Goal: Check status

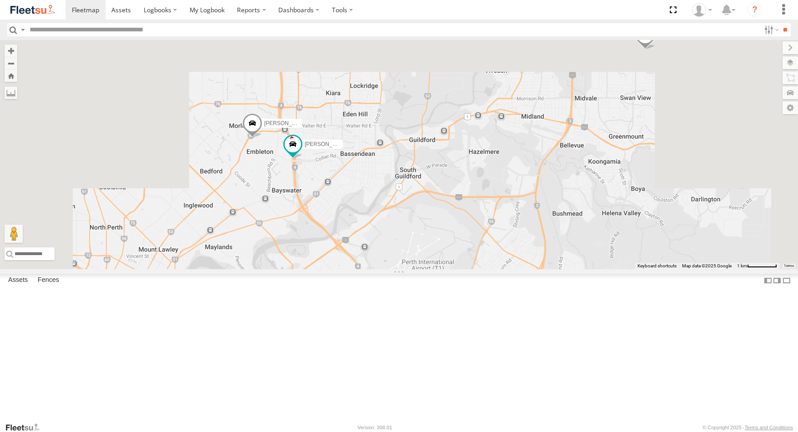
drag, startPoint x: 537, startPoint y: 188, endPoint x: 576, endPoint y: 441, distance: 255.9
click at [576, 431] on html at bounding box center [399, 216] width 798 height 432
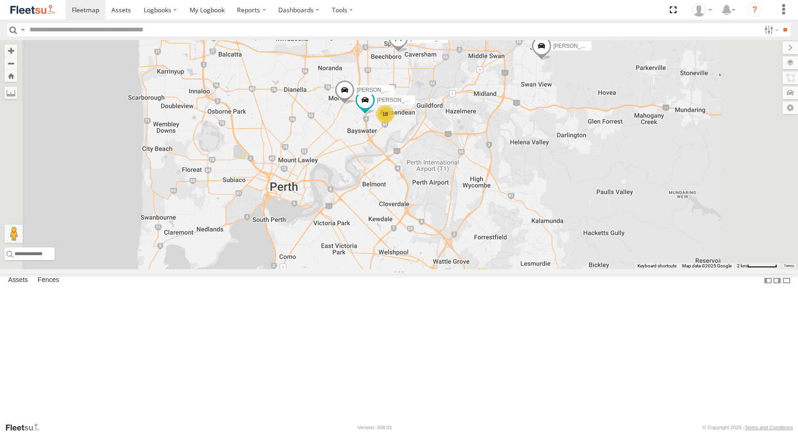
drag, startPoint x: 528, startPoint y: 361, endPoint x: 542, endPoint y: 275, distance: 87.5
click at [542, 269] on div "Darren Mills - 1INW973 Luke Kossenberg - 1IFQ597 - 0448 957 648 Zac Hollyoak -1…" at bounding box center [399, 154] width 798 height 229
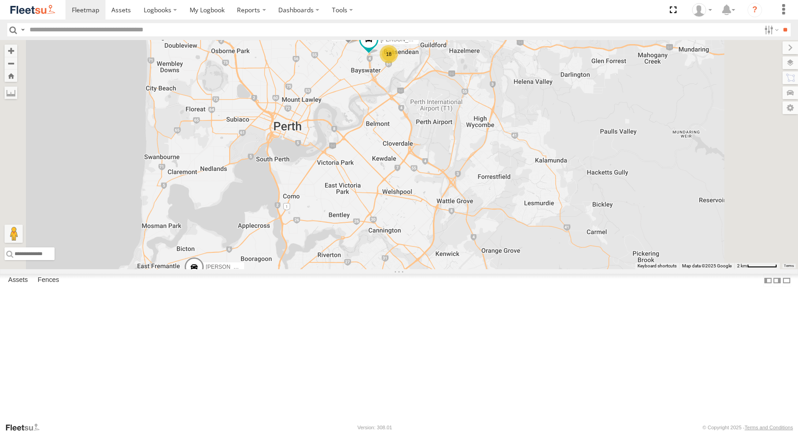
drag, startPoint x: 504, startPoint y: 343, endPoint x: 507, endPoint y: 211, distance: 131.5
click at [507, 216] on div "Darren Mills - 1INW973 Luke Kossenberg - 1IFQ597 - 0448 957 648 Zac Hollyoak -1…" at bounding box center [399, 154] width 798 height 229
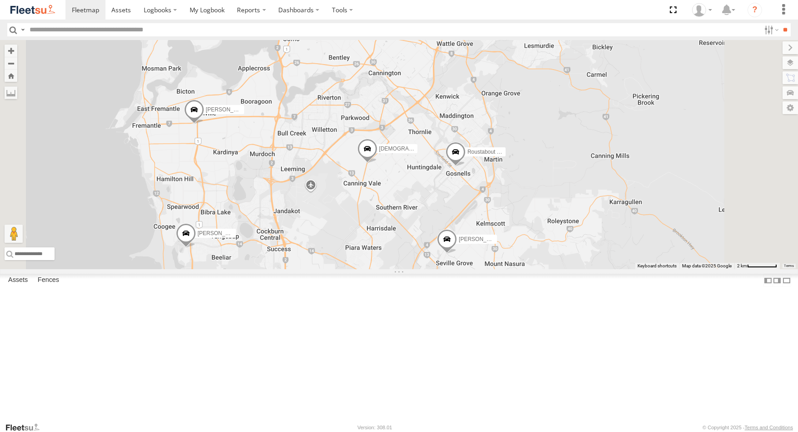
drag, startPoint x: 511, startPoint y: 341, endPoint x: 511, endPoint y: 290, distance: 50.9
click at [511, 269] on div "Darren Mills - 1INW973 Luke Kossenberg - 1IFQ597 - 0448 957 648 Zac Hollyoak -1…" at bounding box center [399, 154] width 798 height 229
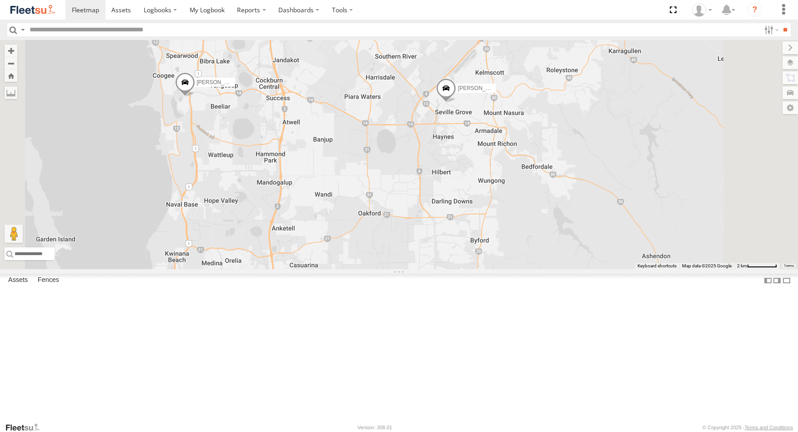
drag, startPoint x: 479, startPoint y: 321, endPoint x: 482, endPoint y: 150, distance: 171.0
click at [480, 156] on div "Darren Mills - 1INW973 Luke Kossenberg - 1IFQ597 - 0448 957 648 Zac Hollyoak -1…" at bounding box center [399, 154] width 798 height 229
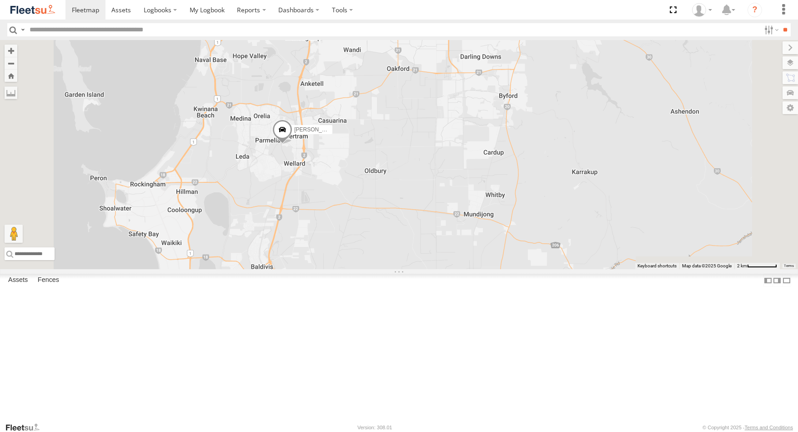
drag, startPoint x: 500, startPoint y: 315, endPoint x: 532, endPoint y: 181, distance: 138.5
click at [531, 183] on div "Darren Mills - 1INW973 Luke Kossenberg - 1IFQ597 - 0448 957 648 Zac Hollyoak -1…" at bounding box center [399, 154] width 798 height 229
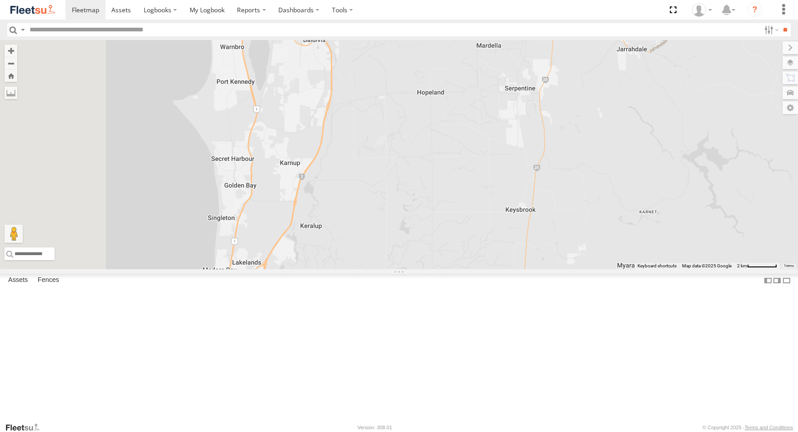
drag, startPoint x: 516, startPoint y: 350, endPoint x: 524, endPoint y: 212, distance: 137.6
click at [524, 226] on div "Darren Mills - 1INW973 Luke Kossenberg - 1IFQ597 - 0448 957 648 Zac Hollyoak -1…" at bounding box center [399, 154] width 798 height 229
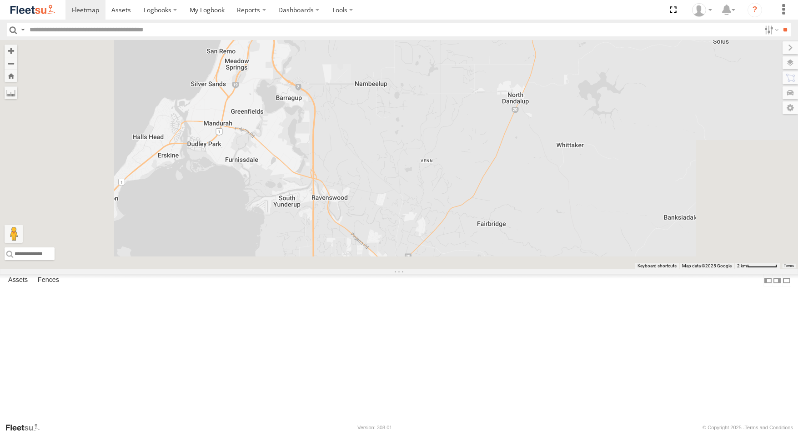
drag, startPoint x: 507, startPoint y: 290, endPoint x: 517, endPoint y: 158, distance: 132.3
click at [516, 163] on div "Darren Mills - 1INW973 Luke Kossenberg - 1IFQ597 - 0448 957 648 Zac Hollyoak -1…" at bounding box center [399, 154] width 798 height 229
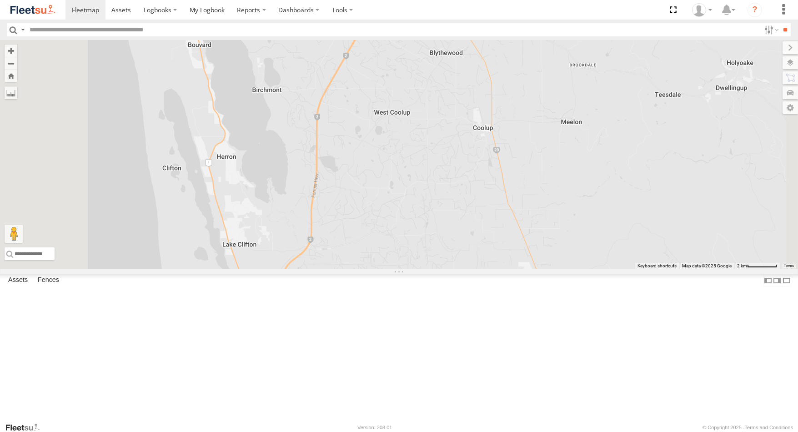
click at [554, 244] on div "Darren Mills - 1INW973 Luke Kossenberg - 1IFQ597 - 0448 957 648 Zac Hollyoak -1…" at bounding box center [399, 154] width 798 height 229
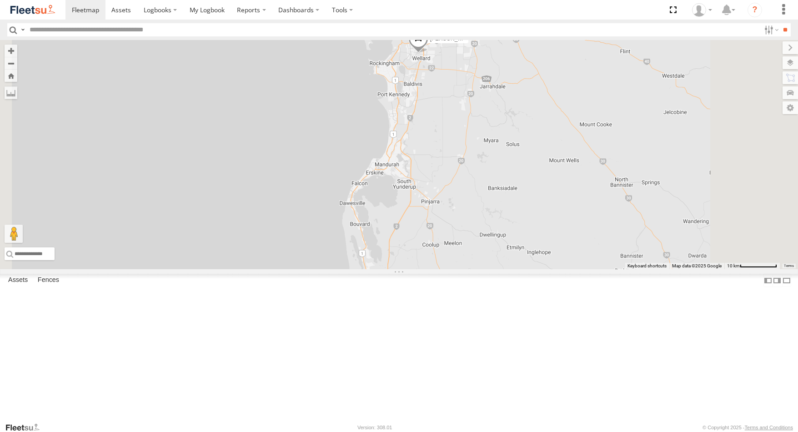
drag, startPoint x: 571, startPoint y: 188, endPoint x: 534, endPoint y: 329, distance: 145.8
click at [537, 269] on div "Darren Mills - 1INW973 Luke Kossenberg - 1IFQ597 - 0448 957 648 Zac Hollyoak -1…" at bounding box center [399, 154] width 798 height 229
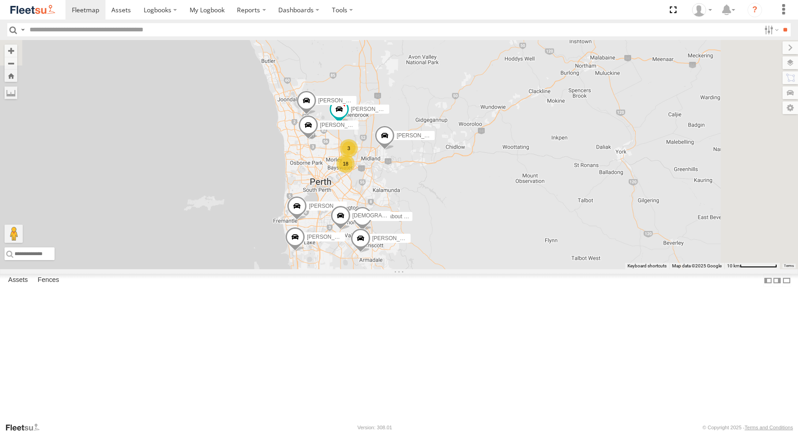
drag, startPoint x: 552, startPoint y: 250, endPoint x: 472, endPoint y: 408, distance: 177.3
click at [473, 269] on div "Zac Hollyoak -1HSK204 Roustabout - 1DDP093 Brendon Smith - 1GFS603 Chris Hall -…" at bounding box center [399, 154] width 798 height 229
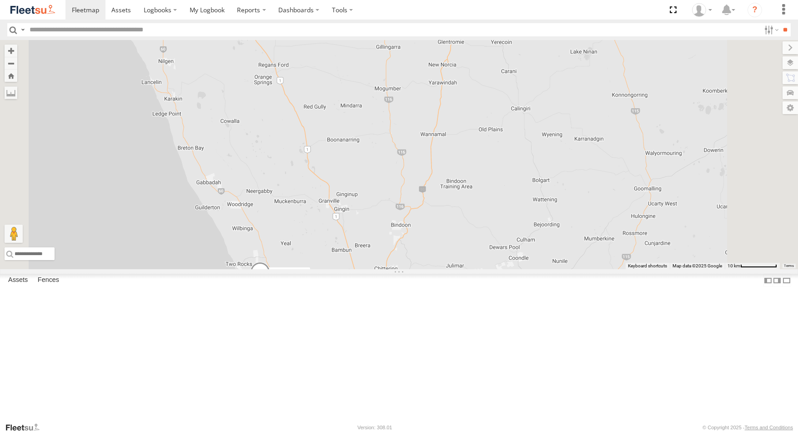
drag, startPoint x: 515, startPoint y: 155, endPoint x: 522, endPoint y: 428, distance: 273.4
click at [522, 428] on body at bounding box center [399, 216] width 798 height 432
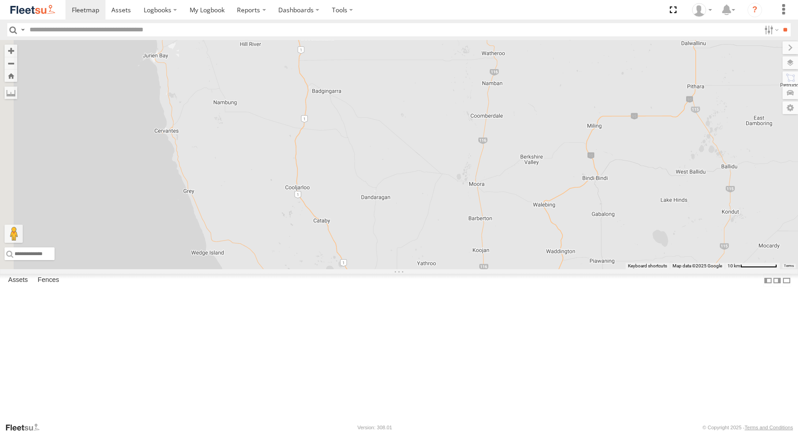
drag, startPoint x: 407, startPoint y: 209, endPoint x: 508, endPoint y: 450, distance: 260.7
click at [508, 431] on html at bounding box center [399, 216] width 798 height 432
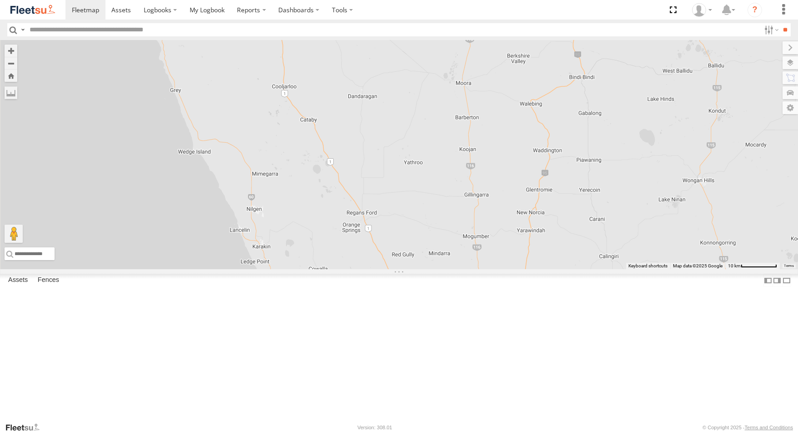
drag, startPoint x: 457, startPoint y: 374, endPoint x: 441, endPoint y: 198, distance: 176.2
click at [441, 202] on div "Zac Hollyoak -1HSK204 Roustabout - 1DDP093 Brendon Smith - 1GFS603 Chris Hall -…" at bounding box center [399, 154] width 798 height 229
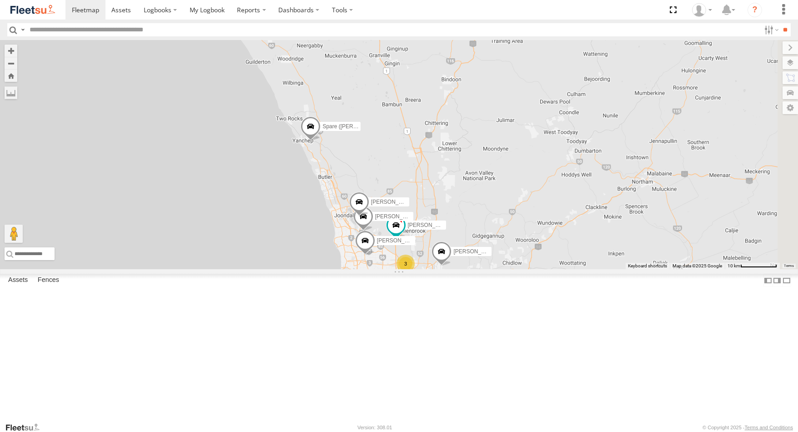
drag, startPoint x: 526, startPoint y: 345, endPoint x: 490, endPoint y: 210, distance: 139.7
click at [491, 212] on div "Zac Hollyoak -1HSK204 Roustabout - 1DDP093 Brendon Smith - 1GFS603 Chris Hall -…" at bounding box center [399, 154] width 798 height 229
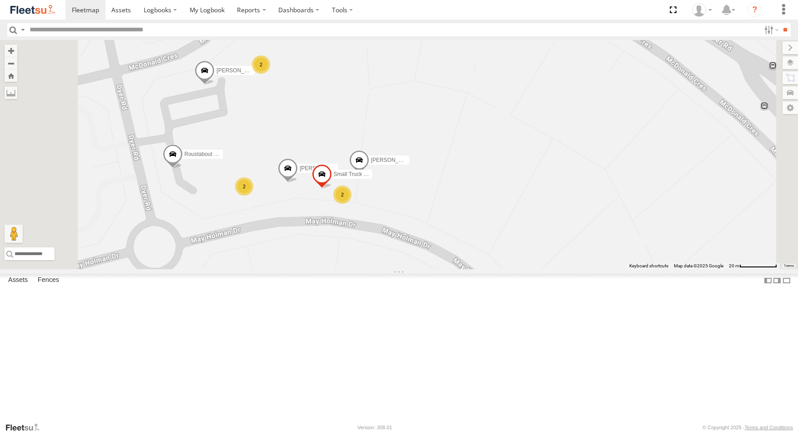
drag, startPoint x: 621, startPoint y: 326, endPoint x: 595, endPoint y: 187, distance: 141.2
click at [594, 188] on div "Zac Hollyoak -1HSK204 Chris Hall - 1HFT753 - 0455 979 317 Gavin Denney - 1ICW37…" at bounding box center [399, 154] width 798 height 229
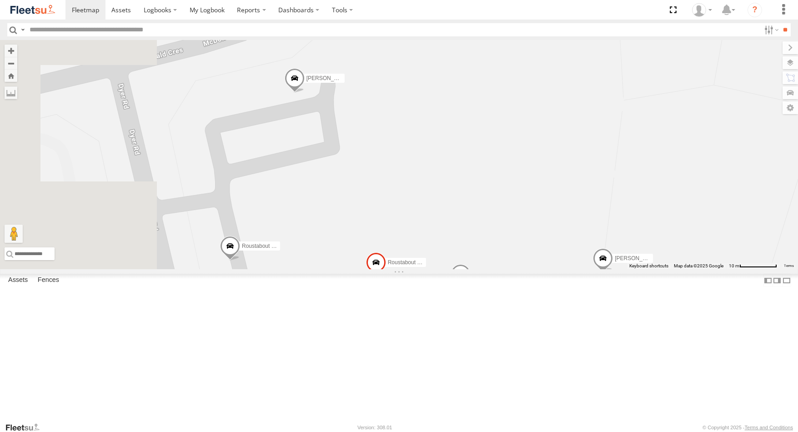
drag, startPoint x: 482, startPoint y: 223, endPoint x: 617, endPoint y: 397, distance: 220.1
click at [617, 269] on div "Zac Hollyoak -1HSK204 Chris Hall - 1HFT753 - 0455 979 317 Gavin Denney - 1ICW37…" at bounding box center [399, 154] width 798 height 229
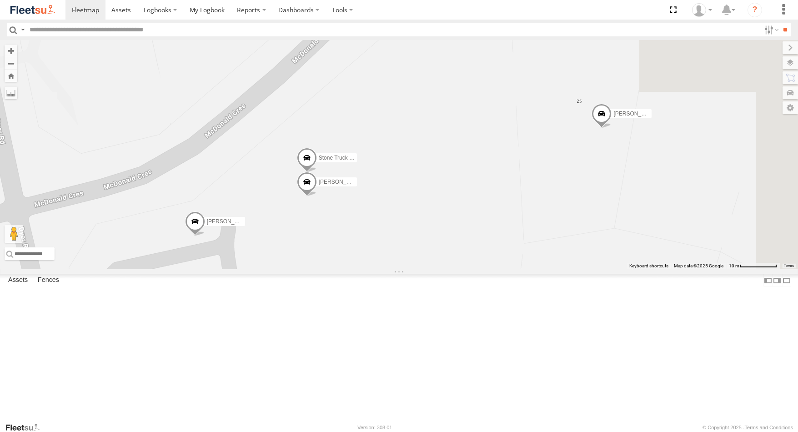
drag, startPoint x: 544, startPoint y: 197, endPoint x: 416, endPoint y: 333, distance: 187.2
click at [416, 269] on div "Zac Hollyoak -1HSK204 Chris Hall - 1HFT753 - 0455 979 317 Gavin Denney - 1ICW37…" at bounding box center [399, 154] width 798 height 229
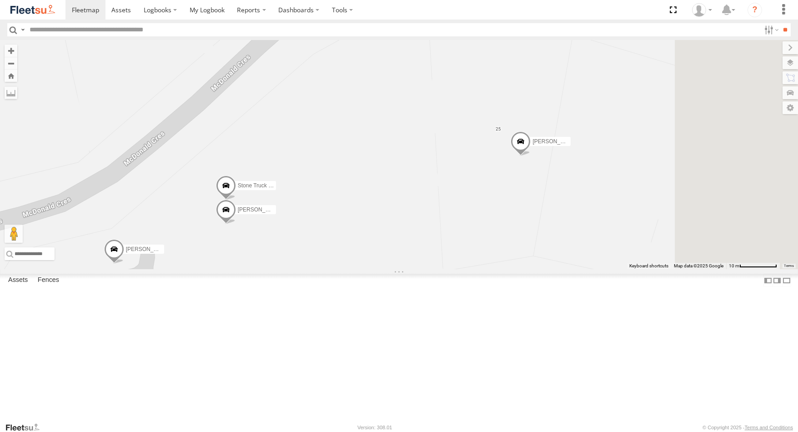
drag, startPoint x: 581, startPoint y: 247, endPoint x: 395, endPoint y: 314, distance: 197.9
click at [396, 269] on div "Zac Hollyoak -1HSK204 Chris Hall - 1HFT753 - 0455 979 317 Gavin Denney - 1ICW37…" at bounding box center [399, 154] width 798 height 229
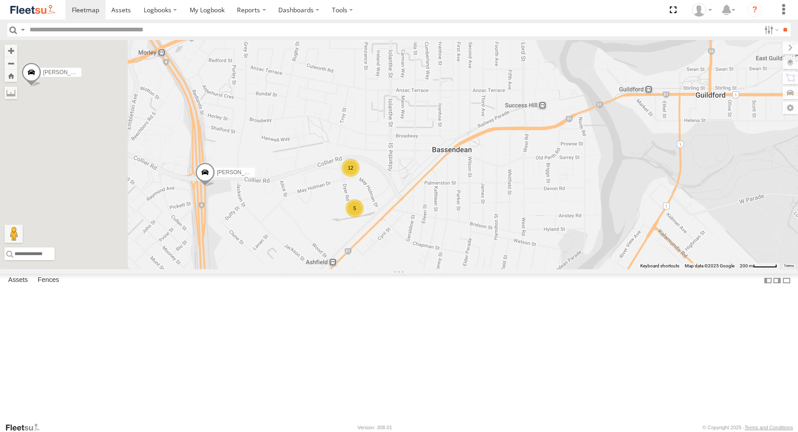
drag, startPoint x: 465, startPoint y: 355, endPoint x: 550, endPoint y: 144, distance: 227.9
click at [545, 151] on div "Zac Hollyoak -1HSK204 Chris Hall - 1HFT753 - 0455 979 317 Gavin Denney - 1ICW37…" at bounding box center [399, 154] width 798 height 229
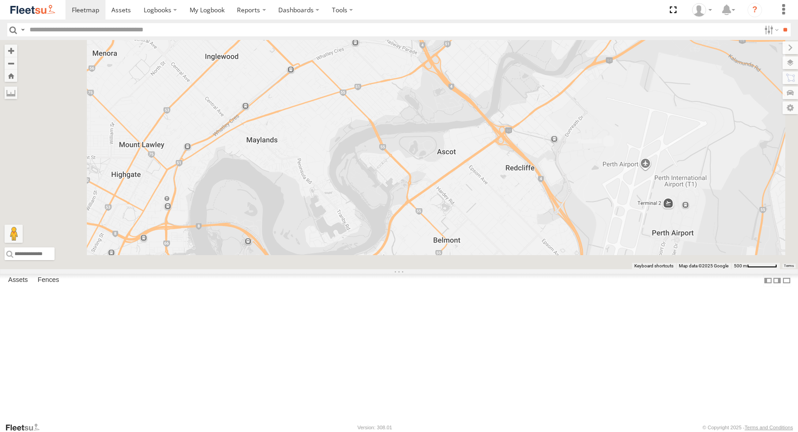
drag, startPoint x: 503, startPoint y: 278, endPoint x: 565, endPoint y: 131, distance: 159.6
click at [563, 136] on div "Zac Hollyoak -1HSK204 Chris Hall - 1HFT753 - 0455 979 317 Gavin Denney - 1ICW37…" at bounding box center [399, 154] width 798 height 229
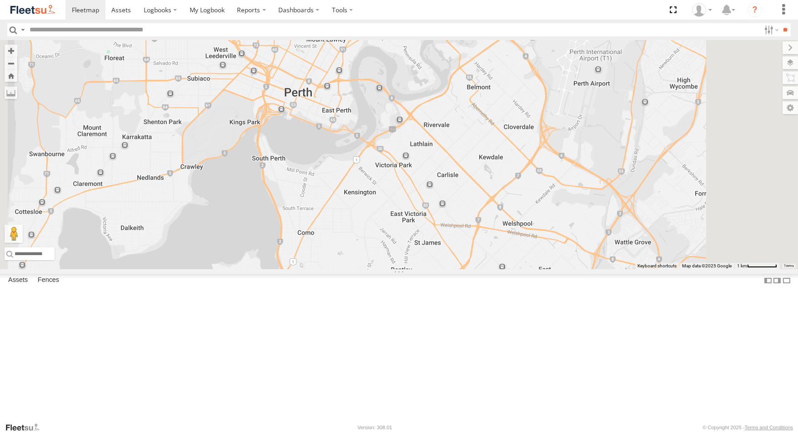
drag, startPoint x: 554, startPoint y: 312, endPoint x: 566, endPoint y: 212, distance: 100.7
click at [564, 220] on div "Zac Hollyoak -1HSK204 Chris Hall - 1HFT753 - 0455 979 317 Gavin Denney - 1ICW37…" at bounding box center [399, 154] width 798 height 229
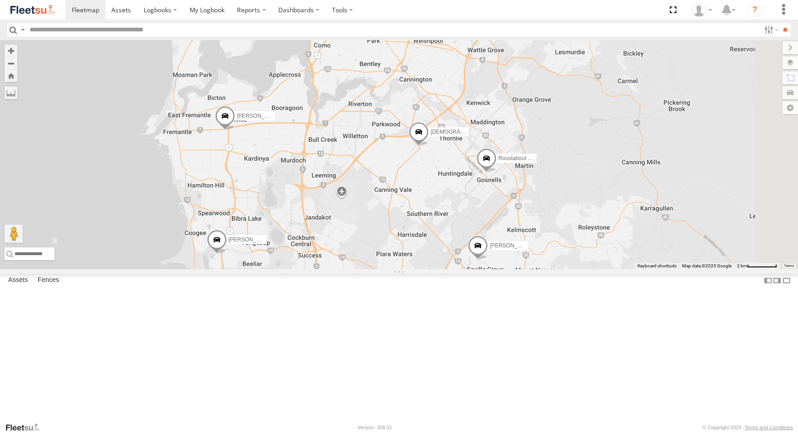
drag, startPoint x: 644, startPoint y: 379, endPoint x: 546, endPoint y: 256, distance: 157.6
click at [546, 256] on div "Zac Hollyoak -1HSK204 Chris Hall - 1HFT753 - 0455 979 317 Gavin Denney - 1ICW37…" at bounding box center [399, 154] width 798 height 229
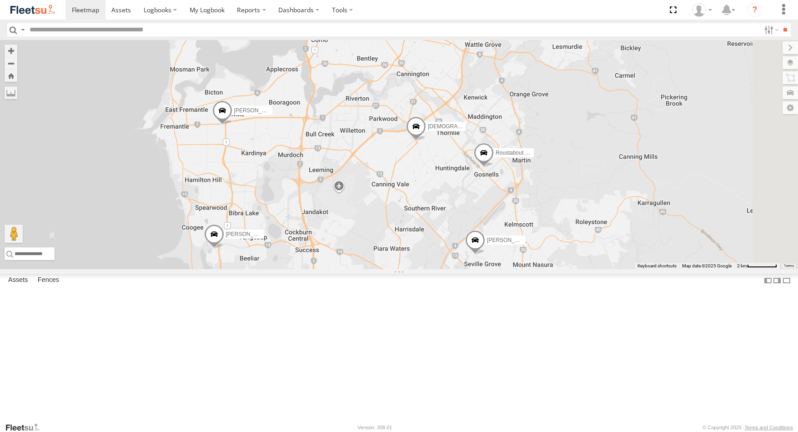
click at [426, 141] on span at bounding box center [416, 128] width 20 height 25
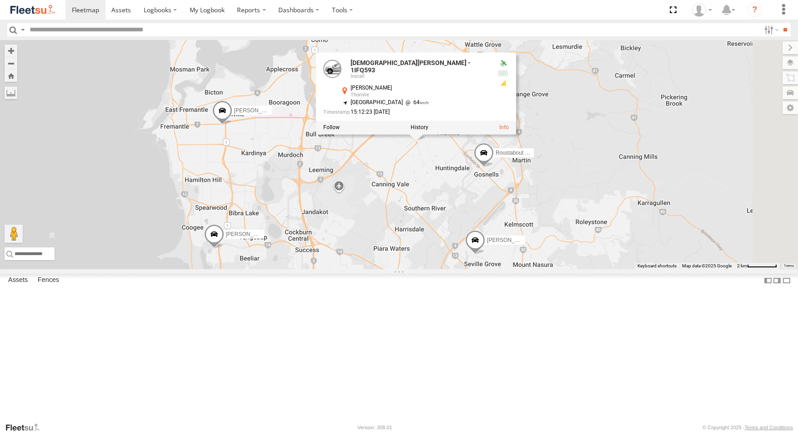
click at [654, 164] on div "Zac Hollyoak -1HSK204 Chris Hall - 1HFT753 - 0455 979 317 Gavin Denney - 1ICW37…" at bounding box center [399, 154] width 798 height 229
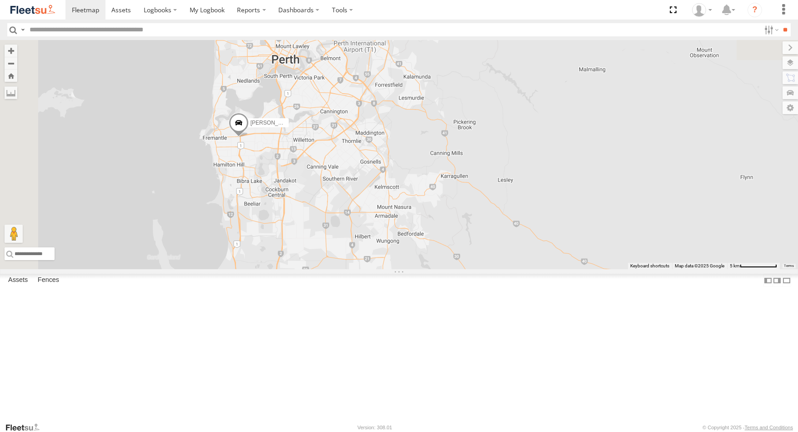
drag, startPoint x: 379, startPoint y: 151, endPoint x: 480, endPoint y: 416, distance: 283.4
click at [480, 269] on div "[PERSON_NAME] - 1HFT753 - 0455 979 317 Spare ([PERSON_NAME] & [PERSON_NAME] mak…" at bounding box center [399, 154] width 798 height 229
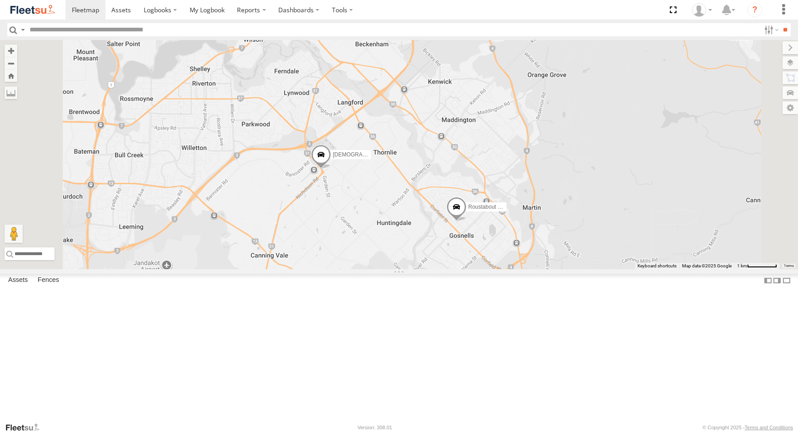
drag, startPoint x: 349, startPoint y: 125, endPoint x: 407, endPoint y: 283, distance: 168.6
click at [407, 269] on div "[PERSON_NAME] - 1HFT753 - 0455 979 317 Spare ([PERSON_NAME] & [PERSON_NAME] mak…" at bounding box center [399, 154] width 798 height 229
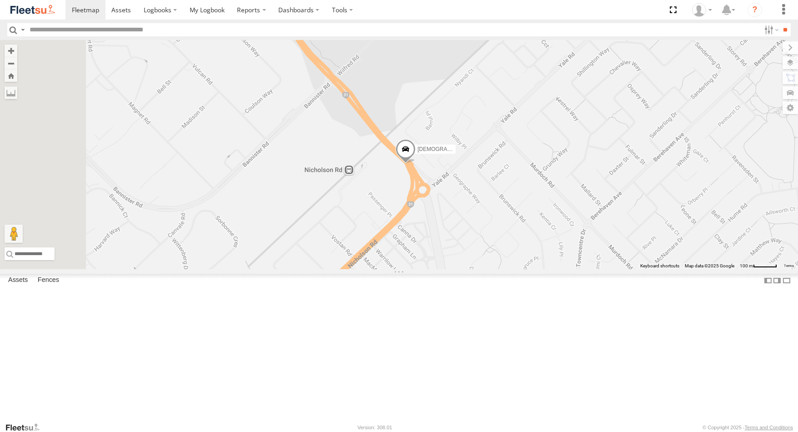
drag, startPoint x: 366, startPoint y: 191, endPoint x: 542, endPoint y: 237, distance: 182.6
click at [542, 236] on div "[PERSON_NAME] - 1HFT753 - 0455 979 317 Spare ([PERSON_NAME] & [PERSON_NAME] mak…" at bounding box center [399, 154] width 798 height 229
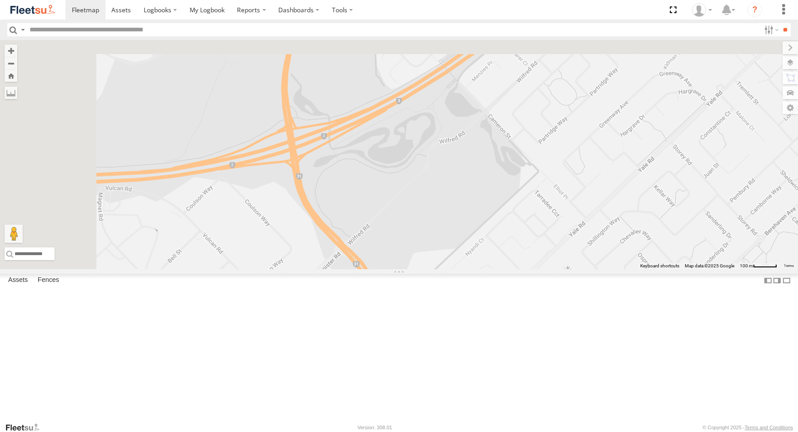
drag, startPoint x: 512, startPoint y: 161, endPoint x: 519, endPoint y: 311, distance: 150.2
click at [523, 269] on div "[PERSON_NAME] - 1HFT753 - 0455 979 317 Spare ([PERSON_NAME] & [PERSON_NAME] mak…" at bounding box center [399, 154] width 798 height 229
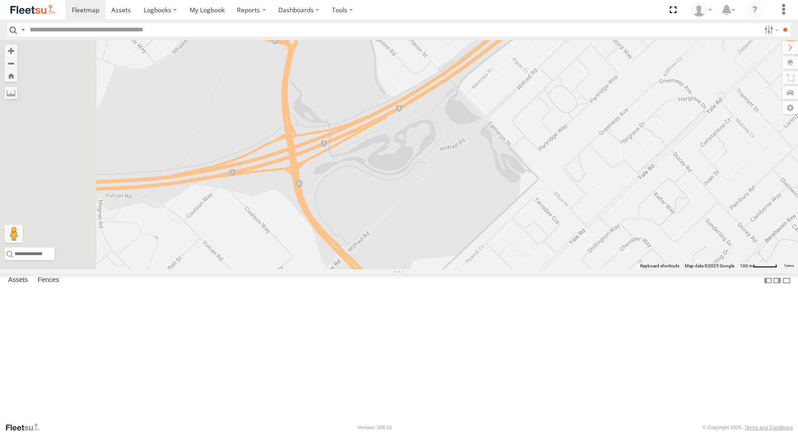
click at [488, 200] on div "[PERSON_NAME] - 1HFT753 - 0455 979 317 Spare ([PERSON_NAME] & [PERSON_NAME] mak…" at bounding box center [399, 154] width 798 height 229
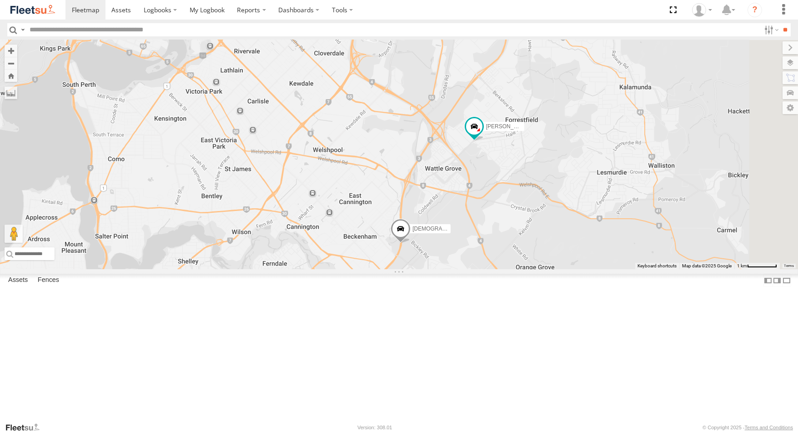
drag, startPoint x: 658, startPoint y: 157, endPoint x: 521, endPoint y: 327, distance: 218.6
click at [521, 269] on div "[PERSON_NAME] - 1IFQ593 Roustabout - 1DDP093 [PERSON_NAME] - 1GRO876" at bounding box center [399, 154] width 798 height 229
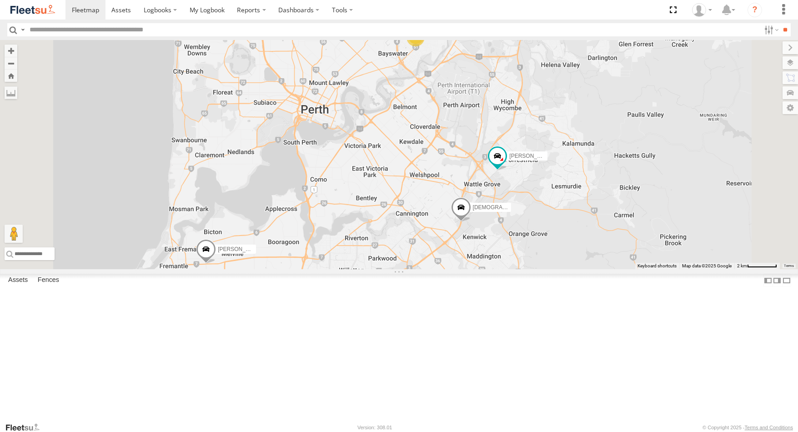
click at [471, 222] on span at bounding box center [461, 209] width 20 height 25
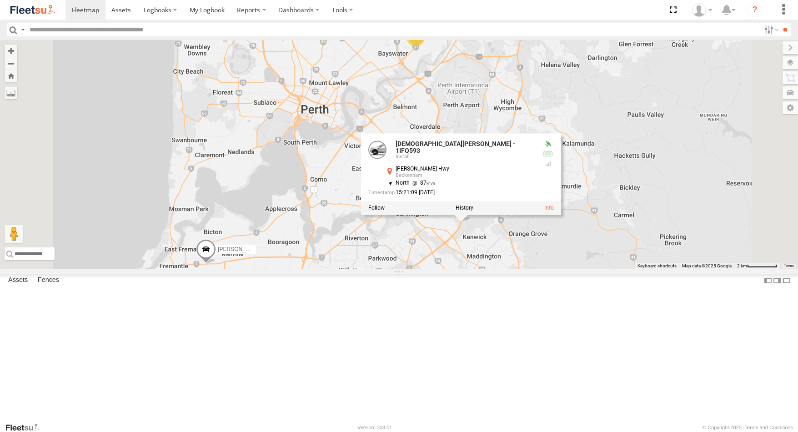
click at [664, 254] on div "[PERSON_NAME] - 1IFQ593 Roustabout - 1DDP093 [PERSON_NAME] - 1GRO876 [PERSON_NA…" at bounding box center [399, 154] width 798 height 229
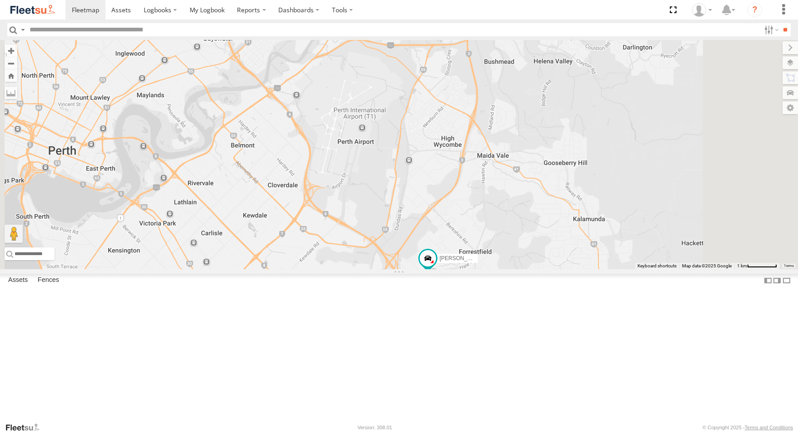
drag, startPoint x: 543, startPoint y: 250, endPoint x: 535, endPoint y: 353, distance: 103.6
click at [535, 269] on div "[PERSON_NAME] - 1IFQ593 Roustabout - 1DDP093 [PERSON_NAME] - 1GRO876 [PERSON_NA…" at bounding box center [399, 154] width 798 height 229
